Goal: Task Accomplishment & Management: Use online tool/utility

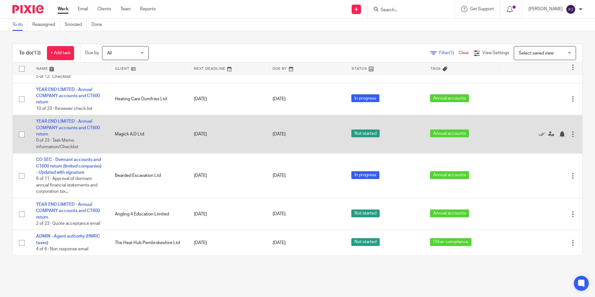
scroll to position [279, 0]
drag, startPoint x: 83, startPoint y: 118, endPoint x: 68, endPoint y: 122, distance: 15.0
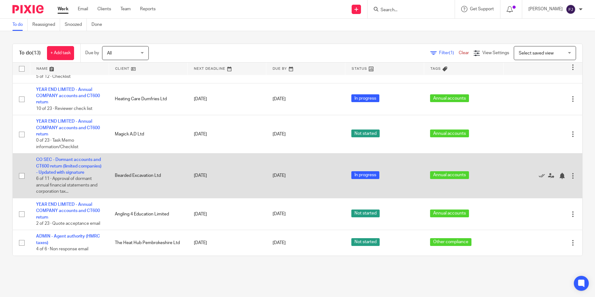
scroll to position [248, 0]
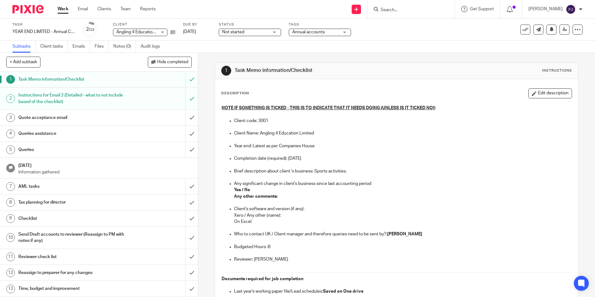
scroll to position [31, 0]
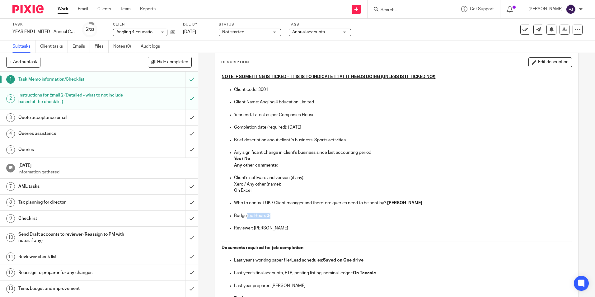
drag, startPoint x: 271, startPoint y: 215, endPoint x: 245, endPoint y: 217, distance: 25.9
click at [245, 217] on p "Budgeted Hours :8" at bounding box center [403, 216] width 338 height 6
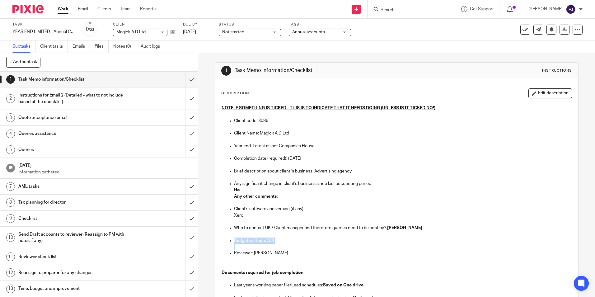
drag, startPoint x: 276, startPoint y: 243, endPoint x: 231, endPoint y: 242, distance: 44.9
click at [231, 242] on ul "Client's software and version (if any): Xero Who to contact UK / Client manager…" at bounding box center [397, 234] width 350 height 57
drag, startPoint x: 231, startPoint y: 242, endPoint x: 320, endPoint y: 130, distance: 143.2
click at [320, 130] on p at bounding box center [403, 127] width 338 height 6
